Goal: Navigation & Orientation: Find specific page/section

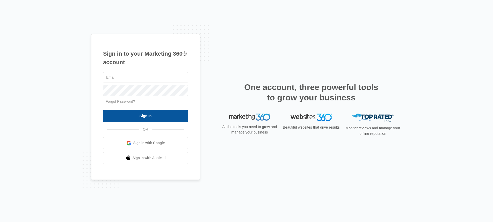
type input "[PERSON_NAME][EMAIL_ADDRESS][DOMAIN_NAME]"
click at [158, 115] on input "Sign In" at bounding box center [145, 116] width 85 height 12
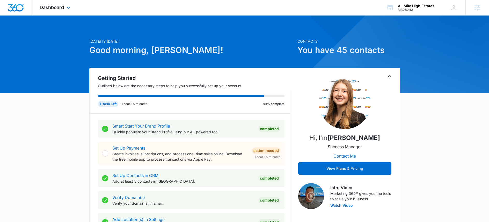
click at [56, 12] on div "Dashboard Apps Reputation Websites Forms CRM Email Social Content Ads Intellige…" at bounding box center [55, 7] width 47 height 15
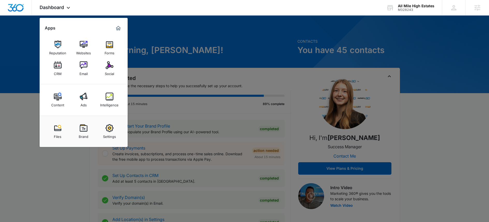
click at [154, 34] on div at bounding box center [244, 111] width 489 height 222
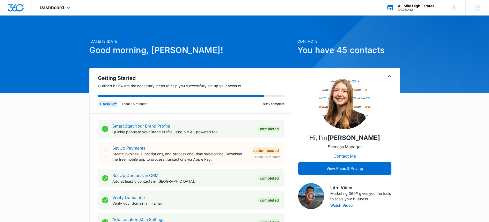
click at [418, 8] on div "M328243" at bounding box center [416, 10] width 37 height 4
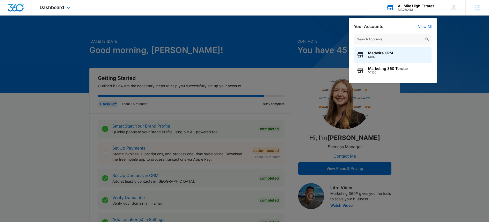
click at [373, 38] on input "text" at bounding box center [393, 39] width 78 height 10
type input "M336033"
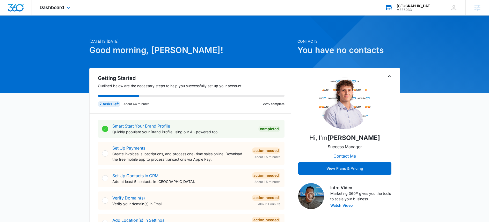
scroll to position [59, 0]
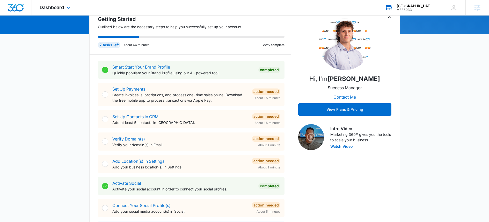
click at [417, 8] on div "M336033" at bounding box center [416, 10] width 38 height 4
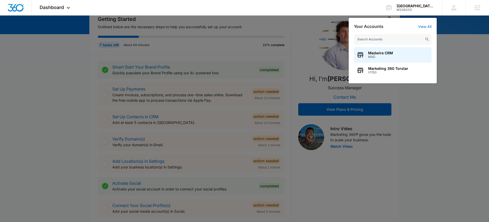
click at [387, 40] on input "text" at bounding box center [393, 39] width 78 height 10
type input "Roof and Ready Roofing"
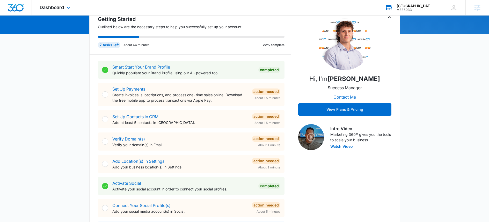
click at [411, 9] on div "M336033" at bounding box center [416, 10] width 38 height 4
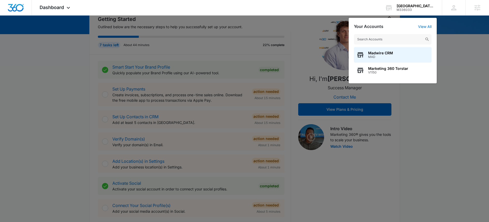
click at [403, 45] on div "Madwire CRM MAD Marketing 360 Torstar V1150" at bounding box center [393, 56] width 88 height 54
click at [402, 37] on input "text" at bounding box center [393, 39] width 78 height 10
paste input "Roof and Ready Roofing"
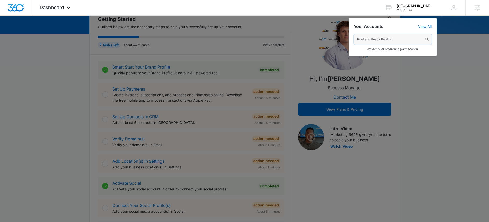
type input "Roof and Ready Roofing"
click at [403, 105] on div at bounding box center [244, 111] width 489 height 222
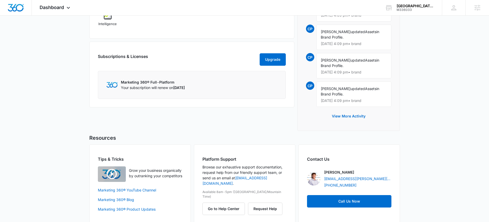
scroll to position [247, 0]
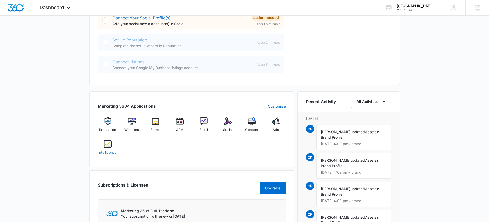
click at [106, 149] on div "Intelligence" at bounding box center [108, 149] width 20 height 19
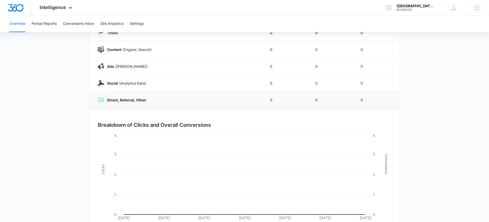
scroll to position [98, 0]
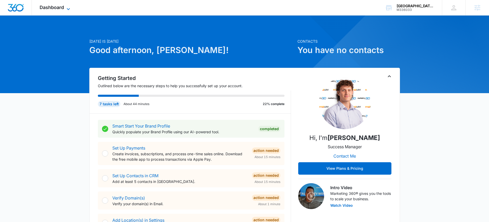
click at [60, 8] on span "Dashboard" at bounding box center [52, 7] width 24 height 5
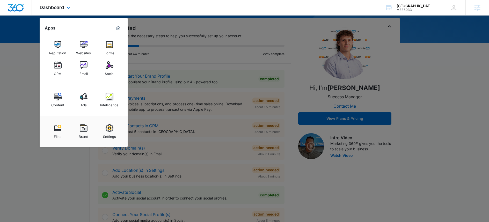
scroll to position [55, 0]
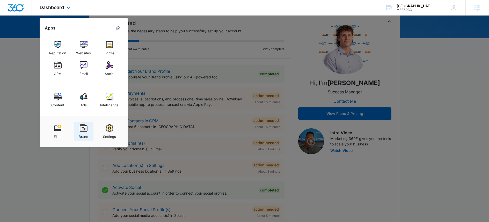
click at [86, 140] on link "Brand" at bounding box center [84, 132] width 20 height 20
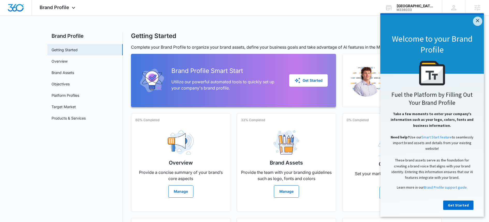
click at [272, 26] on div "Brand Profile Apps Reputation Websites Forms CRM Email Social Content Ads Intel…" at bounding box center [244, 161] width 489 height 323
click at [424, 9] on div "M336033" at bounding box center [416, 10] width 38 height 4
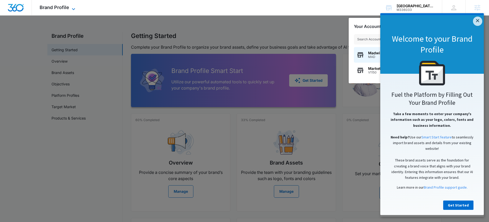
click at [45, 7] on span "Brand Profile" at bounding box center [55, 7] width 30 height 5
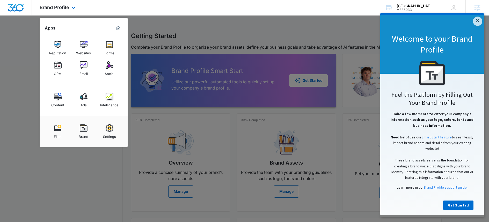
click at [12, 6] on img "Dashboard" at bounding box center [16, 8] width 17 height 8
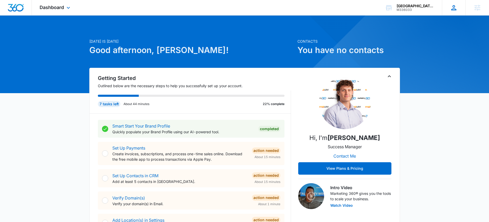
click at [460, 10] on div "GF Gabriel FloresElkins gabriel.floreselkins@madwire.com My Profile Notificatio…" at bounding box center [454, 7] width 24 height 15
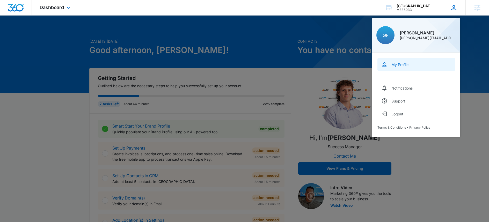
click at [413, 69] on link "My Profile" at bounding box center [417, 64] width 78 height 13
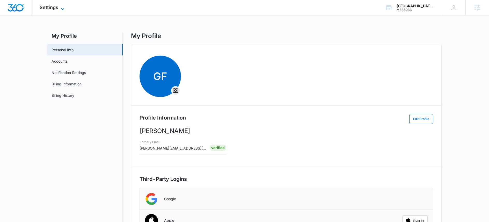
click at [51, 6] on span "Settings" at bounding box center [49, 7] width 19 height 5
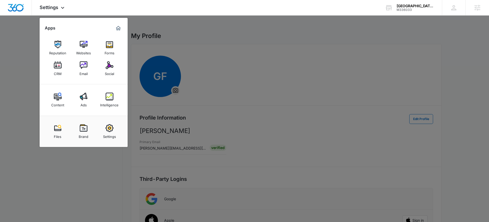
click at [229, 53] on div at bounding box center [244, 111] width 489 height 222
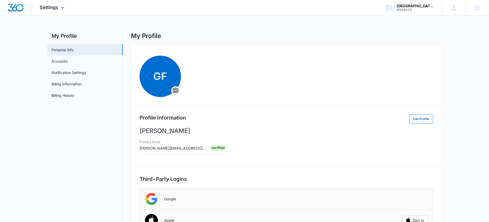
click at [16, 7] on img "Dashboard" at bounding box center [16, 8] width 17 height 8
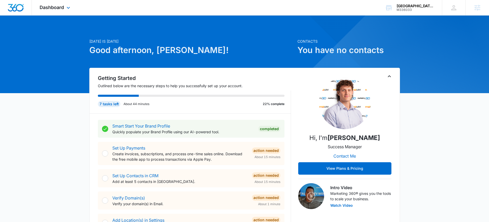
click at [32, 8] on div "Dashboard Apps Reputation Websites Forms CRM Email Social Content Ads Intellige…" at bounding box center [55, 7] width 47 height 15
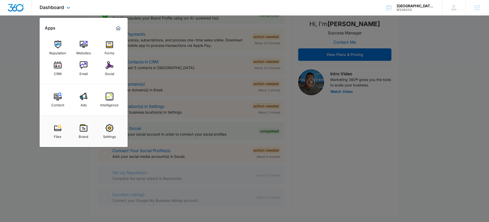
scroll to position [108, 0]
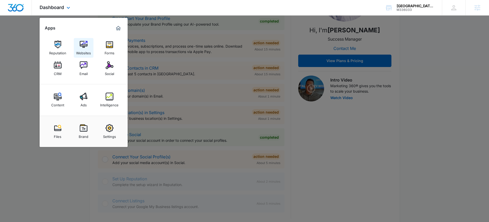
click at [84, 47] on img at bounding box center [84, 45] width 8 height 8
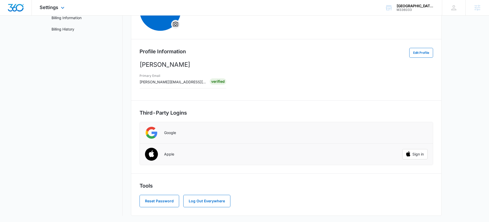
scroll to position [1, 0]
